Goal: Book appointment/travel/reservation

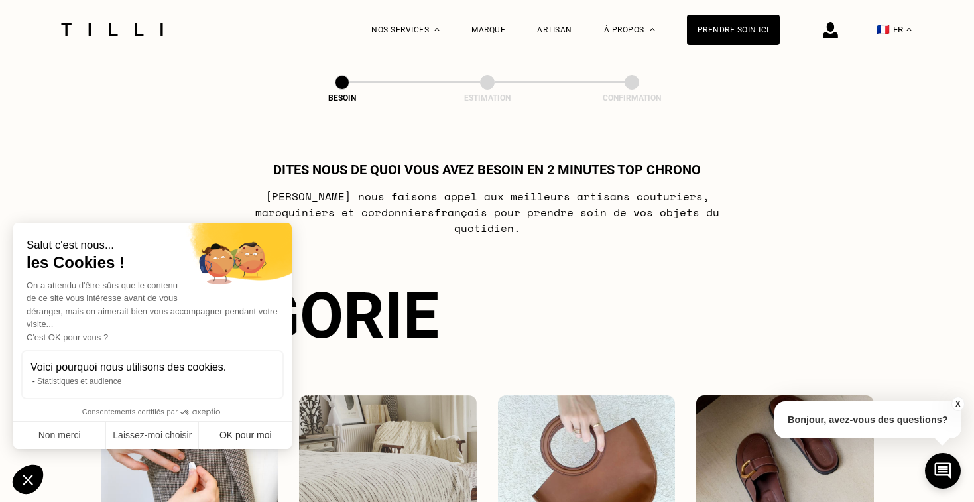
click at [233, 436] on button "OK pour moi" at bounding box center [245, 436] width 93 height 28
checkbox input "true"
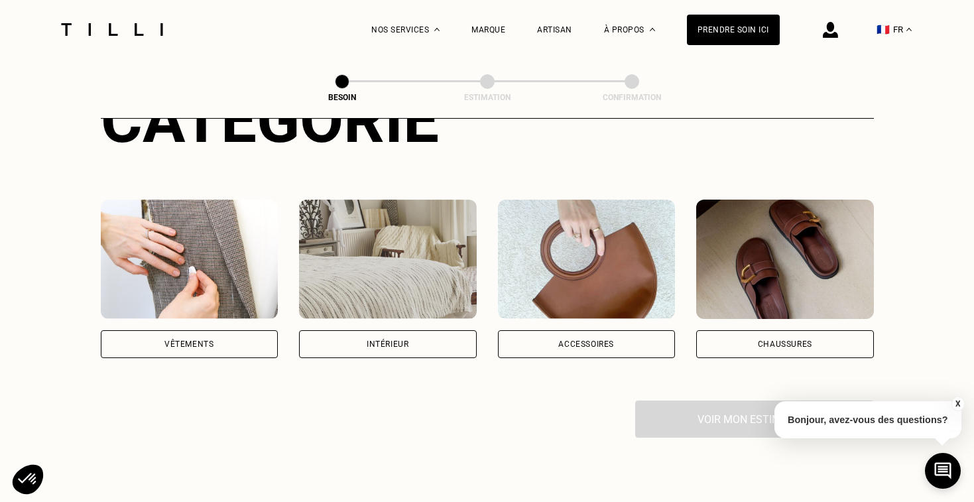
scroll to position [198, 0]
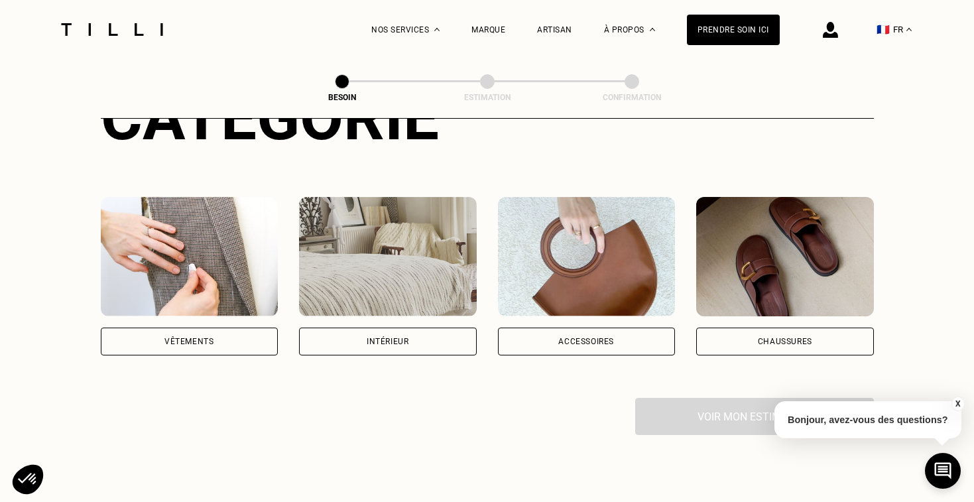
click at [369, 338] on div "Intérieur" at bounding box center [388, 342] width 42 height 8
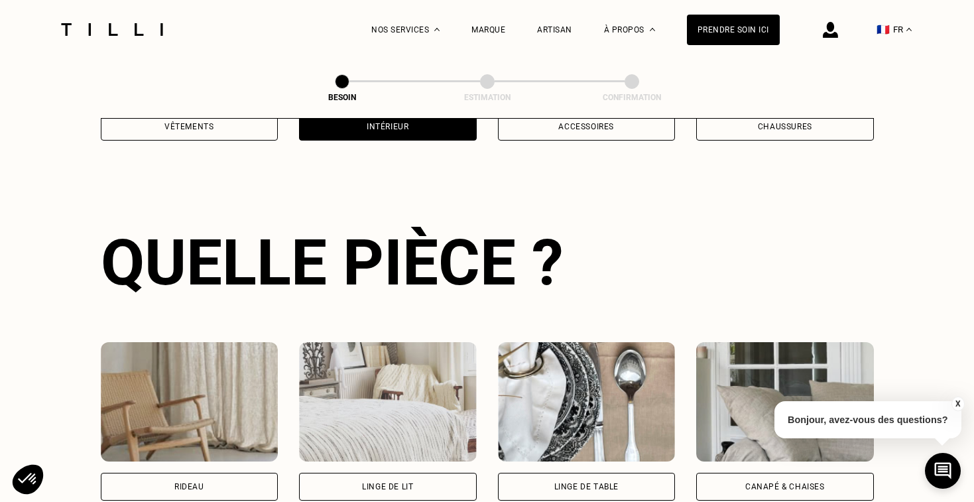
scroll to position [432, 0]
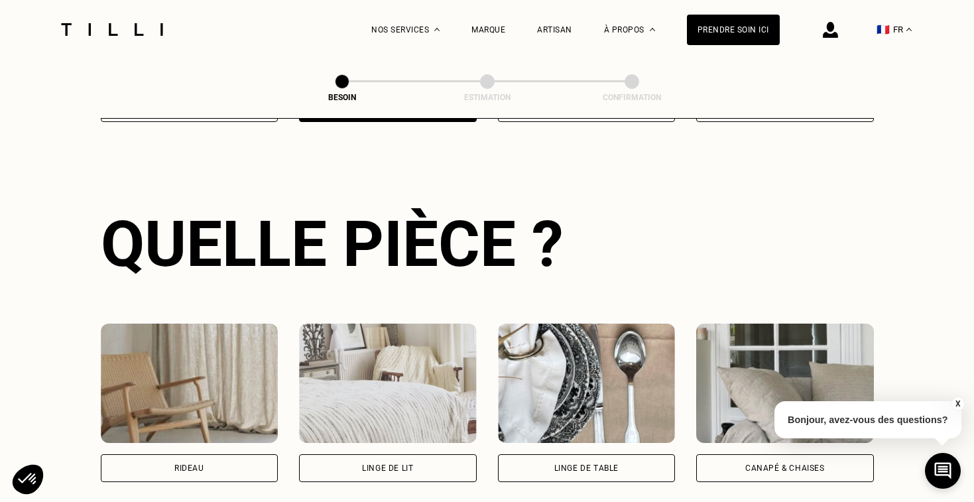
click at [187, 464] on div "Rideau" at bounding box center [189, 468] width 30 height 8
select select "FR"
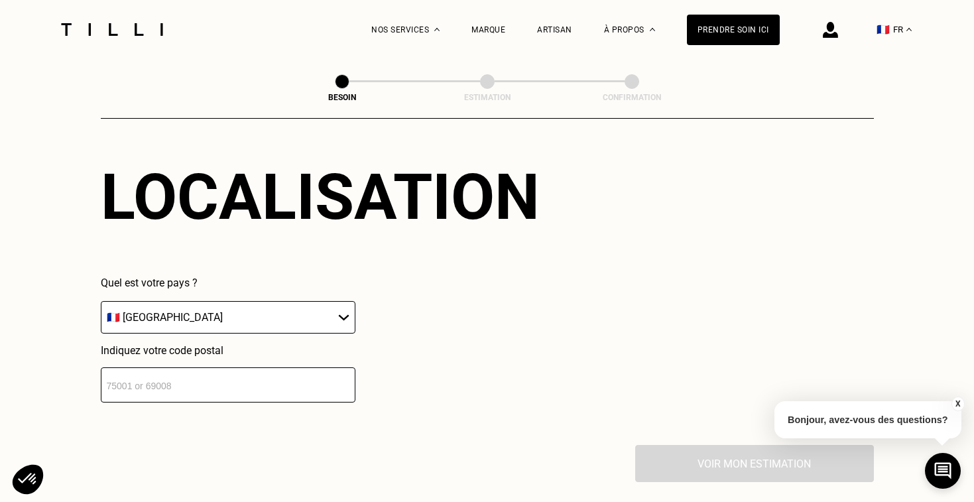
scroll to position [840, 0]
click at [253, 369] on input "number" at bounding box center [228, 384] width 255 height 35
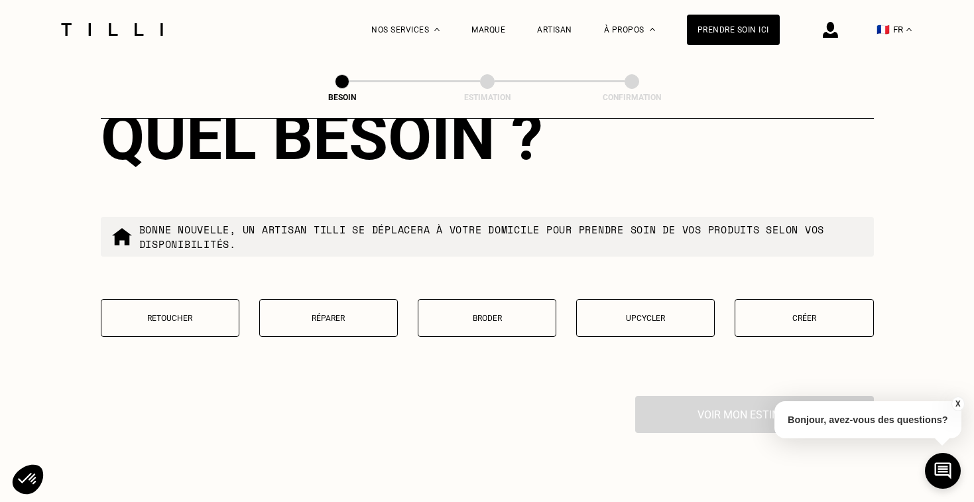
scroll to position [1227, 0]
type input "35000"
click at [191, 300] on button "Retoucher" at bounding box center [170, 317] width 139 height 38
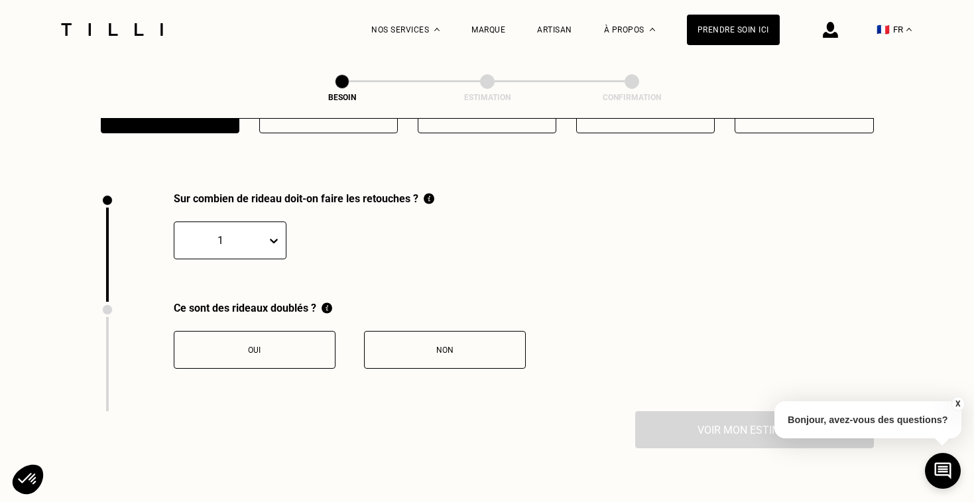
scroll to position [1463, 0]
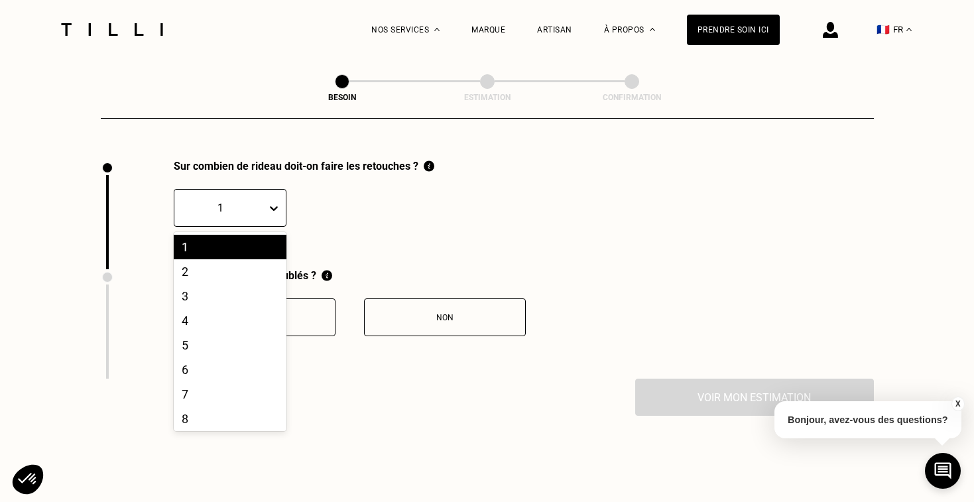
click at [273, 206] on icon at bounding box center [274, 208] width 8 height 5
click at [214, 263] on div "2" at bounding box center [230, 271] width 113 height 25
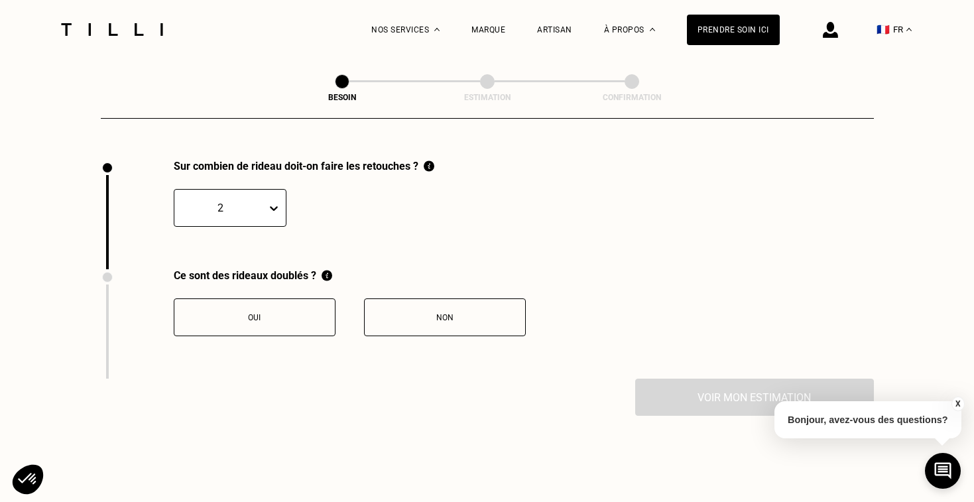
click at [418, 313] on div "Non" at bounding box center [444, 317] width 147 height 9
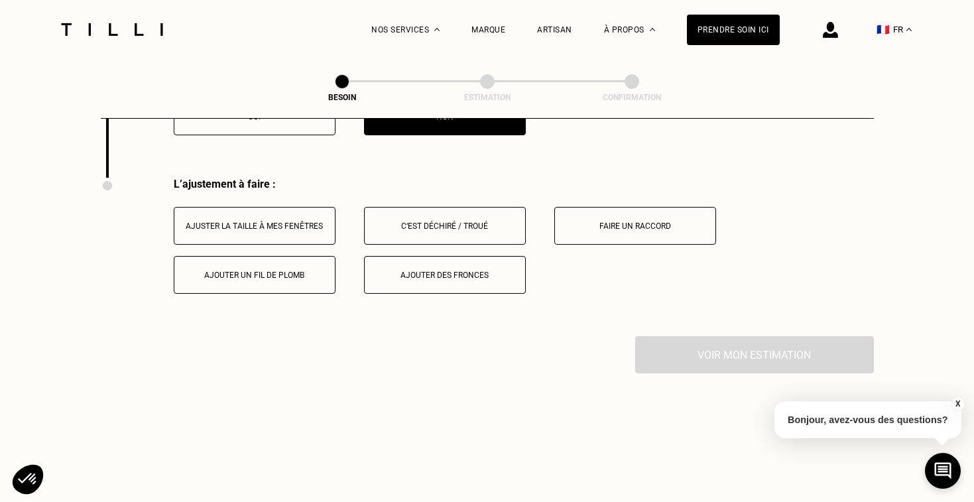
scroll to position [1682, 0]
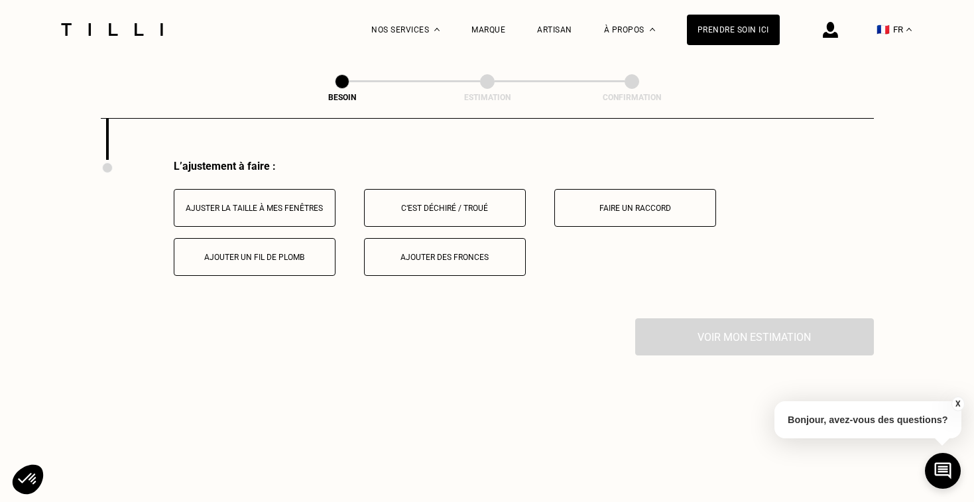
click at [298, 204] on button "Ajuster la taille à mes fenêtres" at bounding box center [255, 208] width 162 height 38
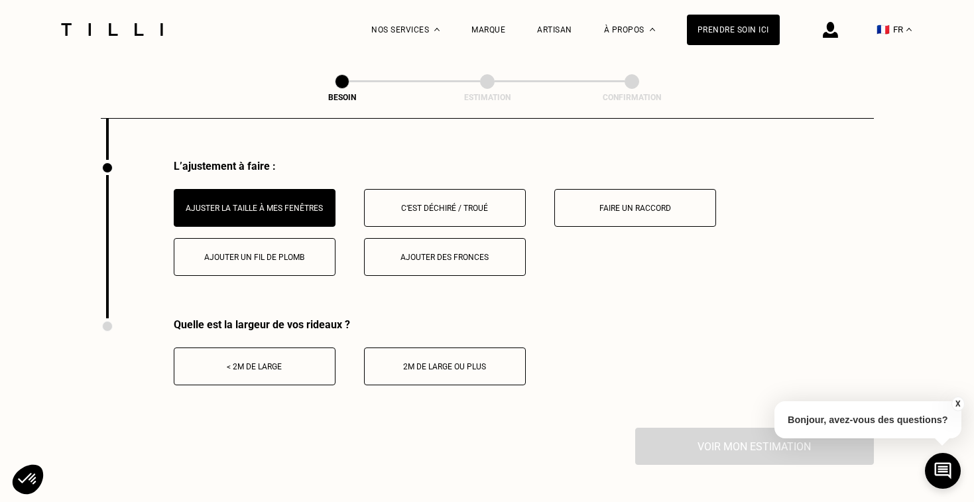
click at [306, 362] on div "< 2m de large" at bounding box center [254, 366] width 147 height 9
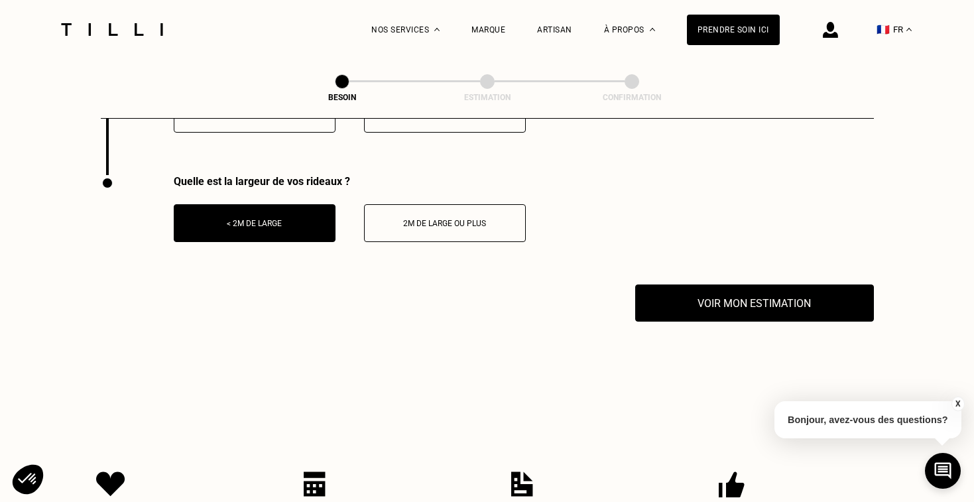
scroll to position [1837, 0]
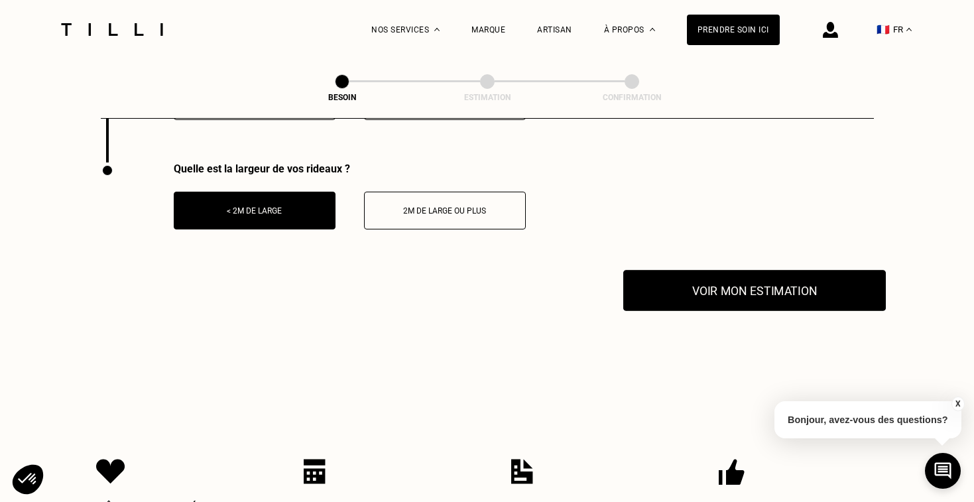
click at [753, 289] on button "Voir mon estimation" at bounding box center [755, 290] width 263 height 41
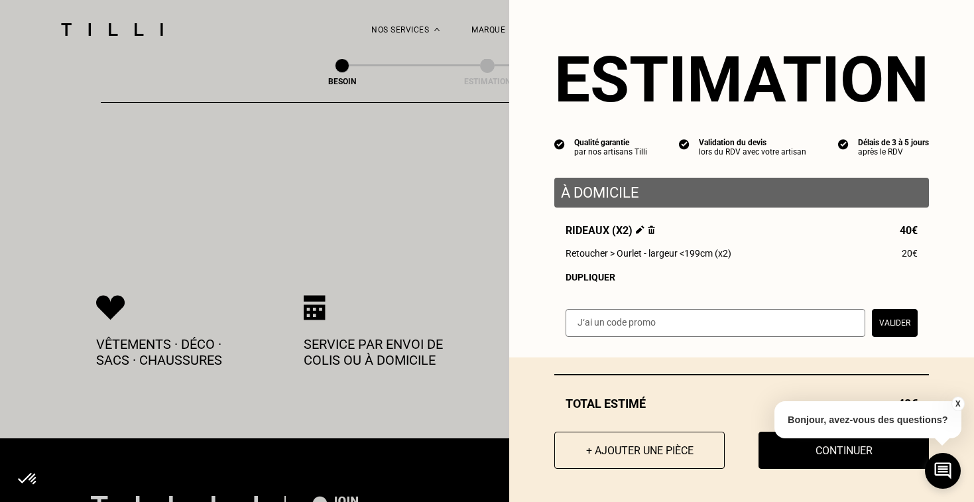
scroll to position [2015, 0]
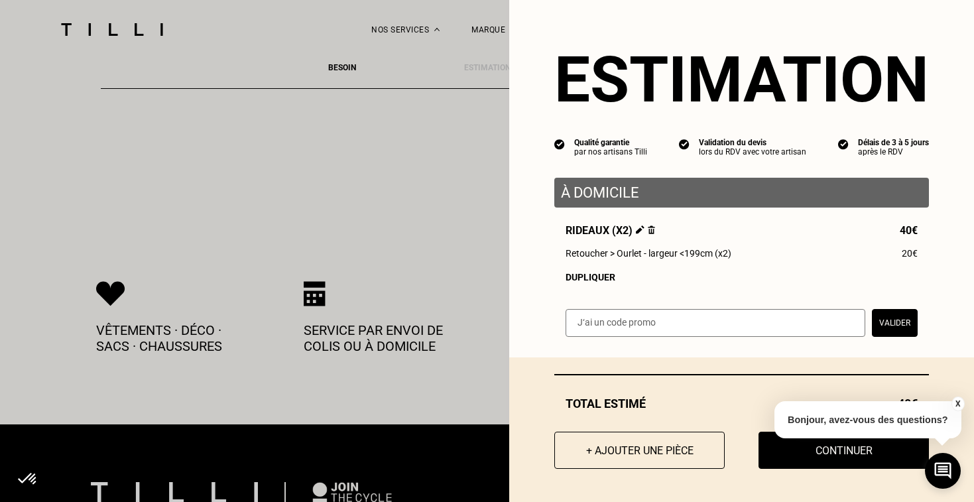
click at [932, 379] on div "Total estimé 40€ + Ajouter une pièce Continuer" at bounding box center [741, 430] width 465 height 145
click at [957, 403] on button "X" at bounding box center [957, 404] width 13 height 15
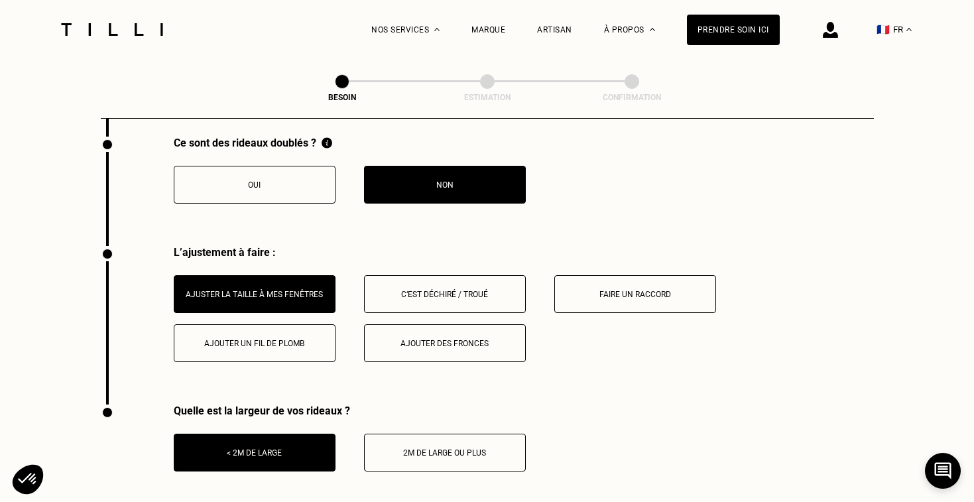
scroll to position [1784, 0]
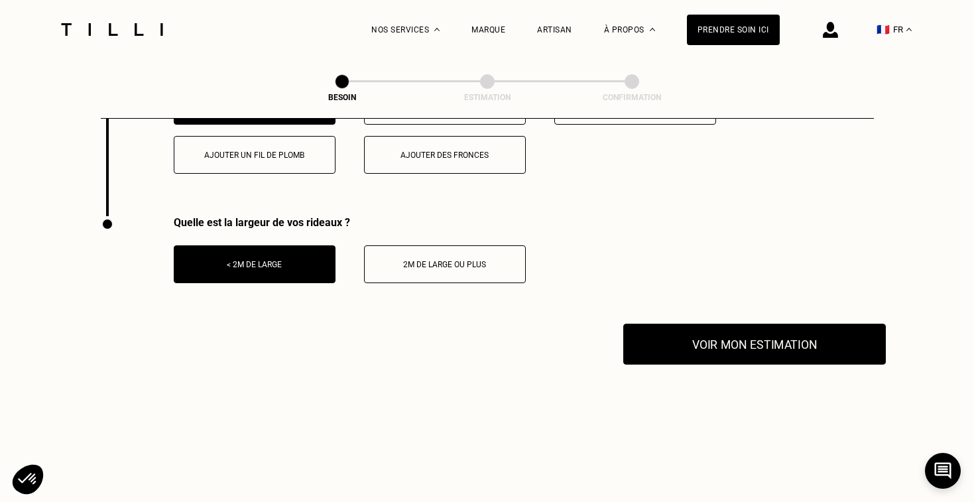
click at [815, 336] on button "Voir mon estimation" at bounding box center [755, 344] width 263 height 41
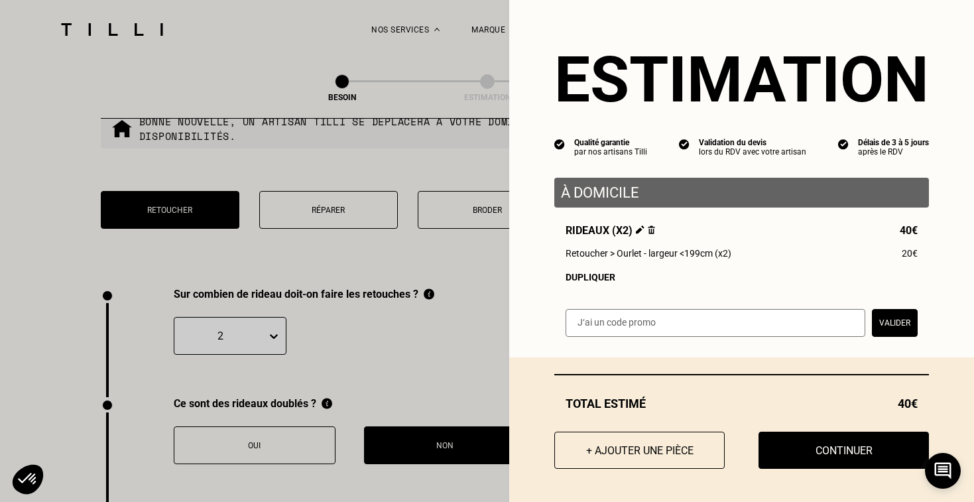
scroll to position [1326, 0]
